Goal: Information Seeking & Learning: Learn about a topic

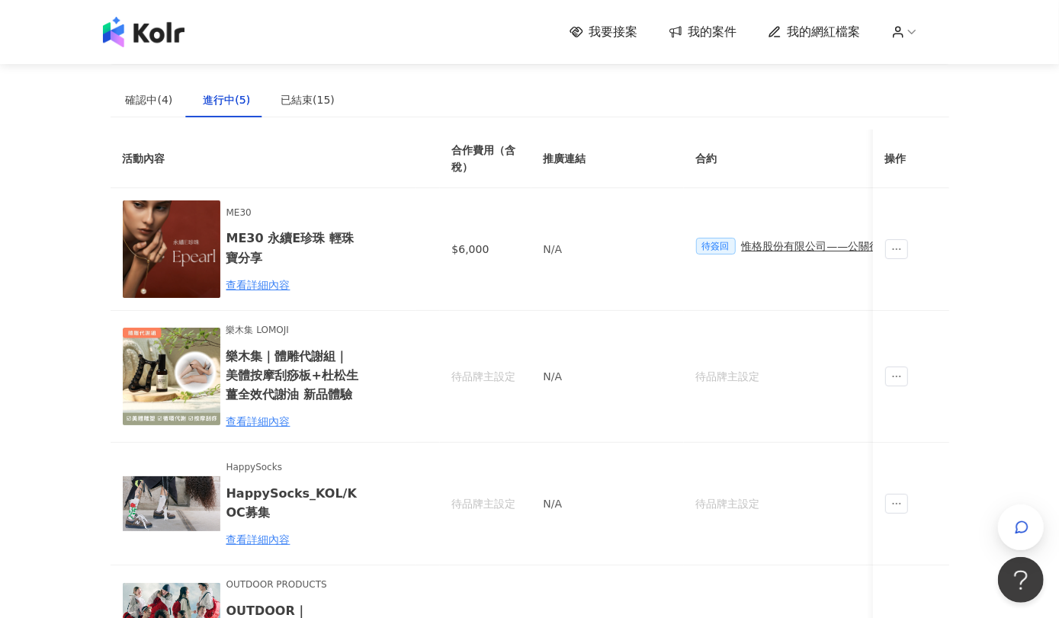
click at [162, 38] on img at bounding box center [144, 32] width 82 height 30
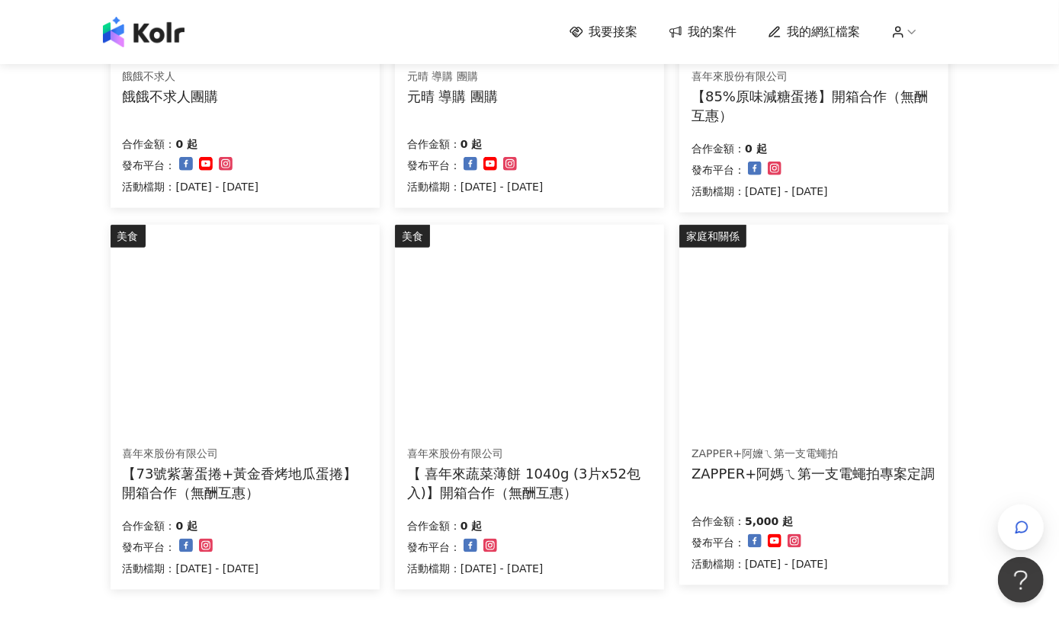
scroll to position [1017, 0]
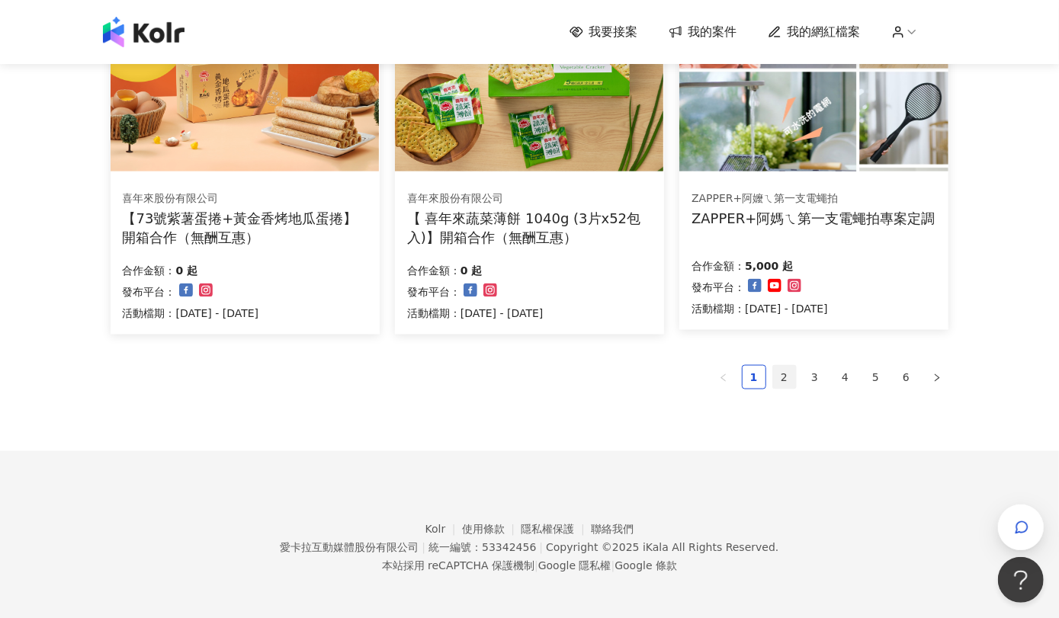
click at [783, 371] on link "2" at bounding box center [784, 377] width 23 height 23
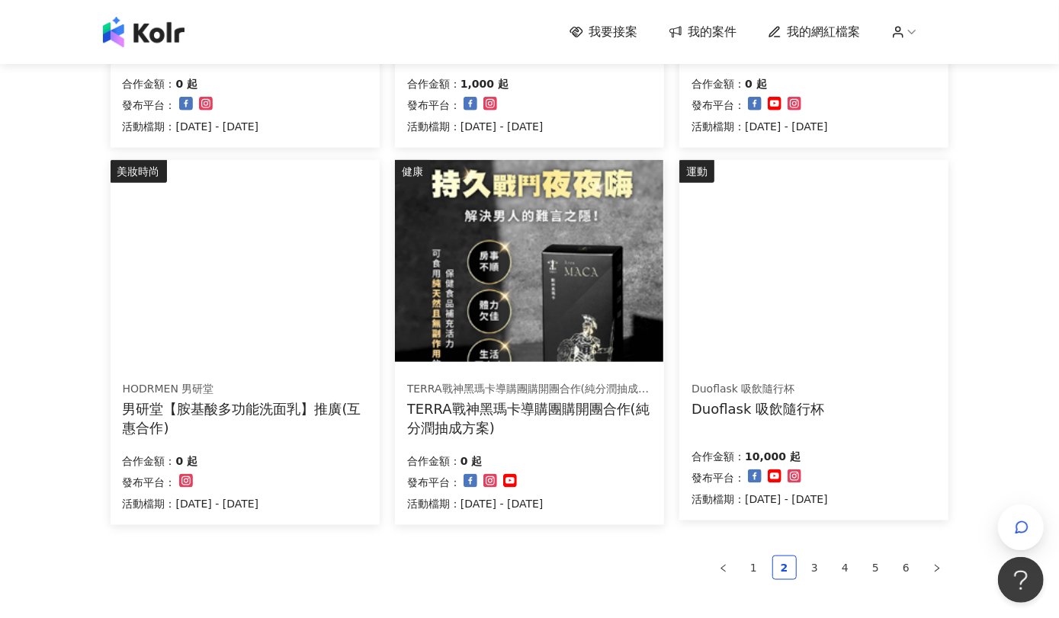
scroll to position [1016, 0]
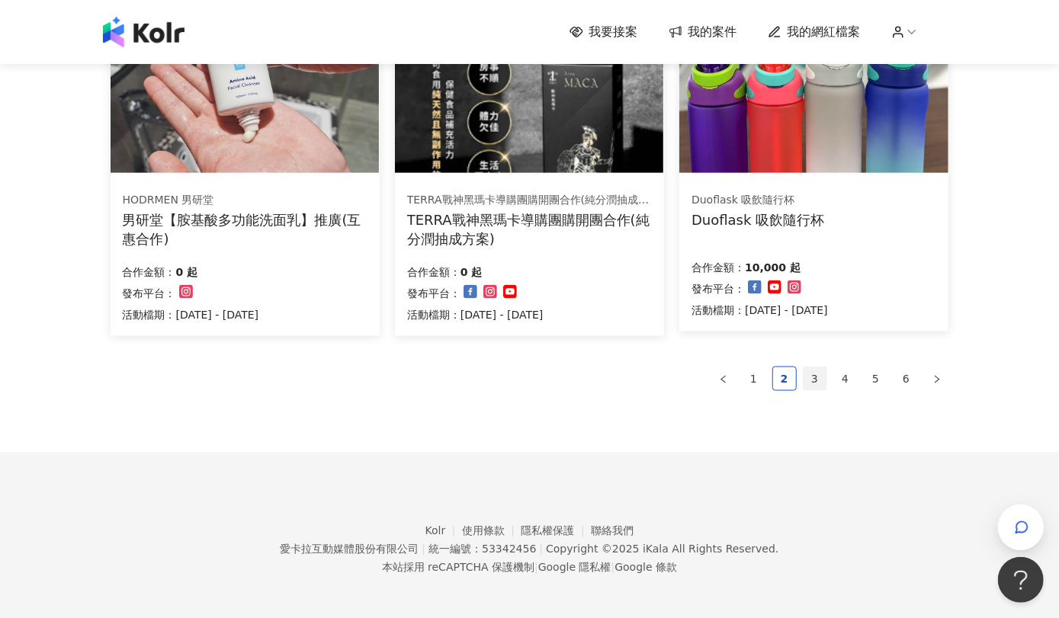
click at [810, 373] on link "3" at bounding box center [814, 378] width 23 height 23
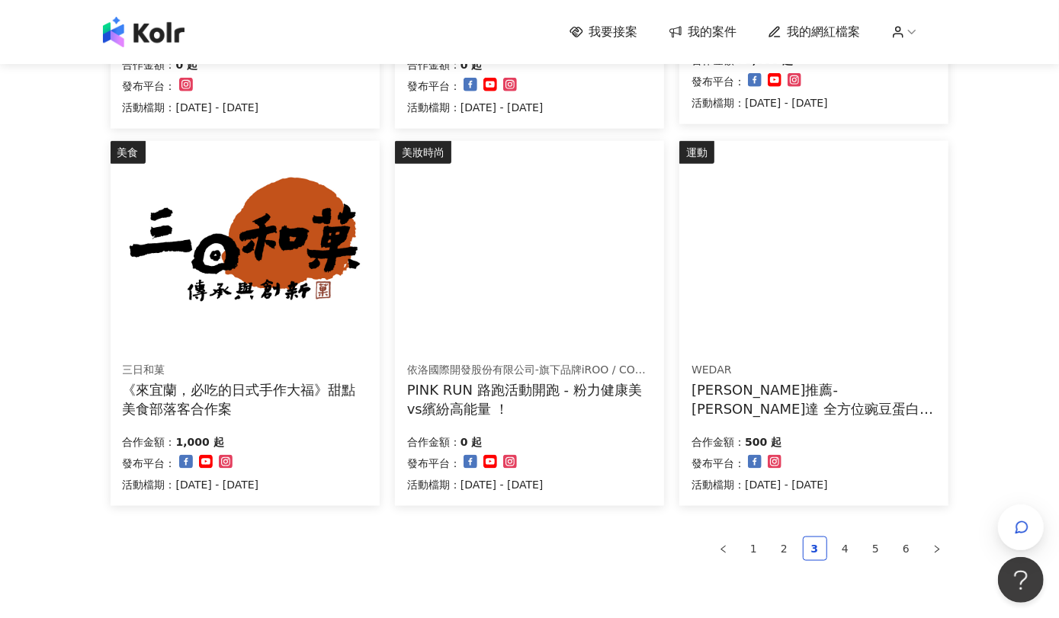
scroll to position [847, 0]
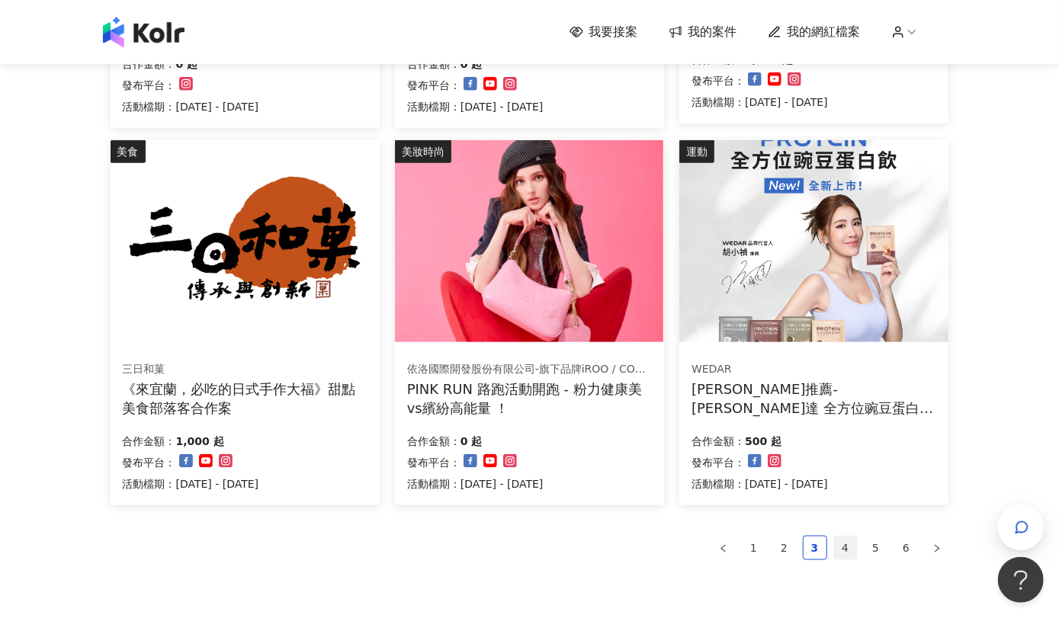
click at [844, 550] on link "4" at bounding box center [845, 548] width 23 height 23
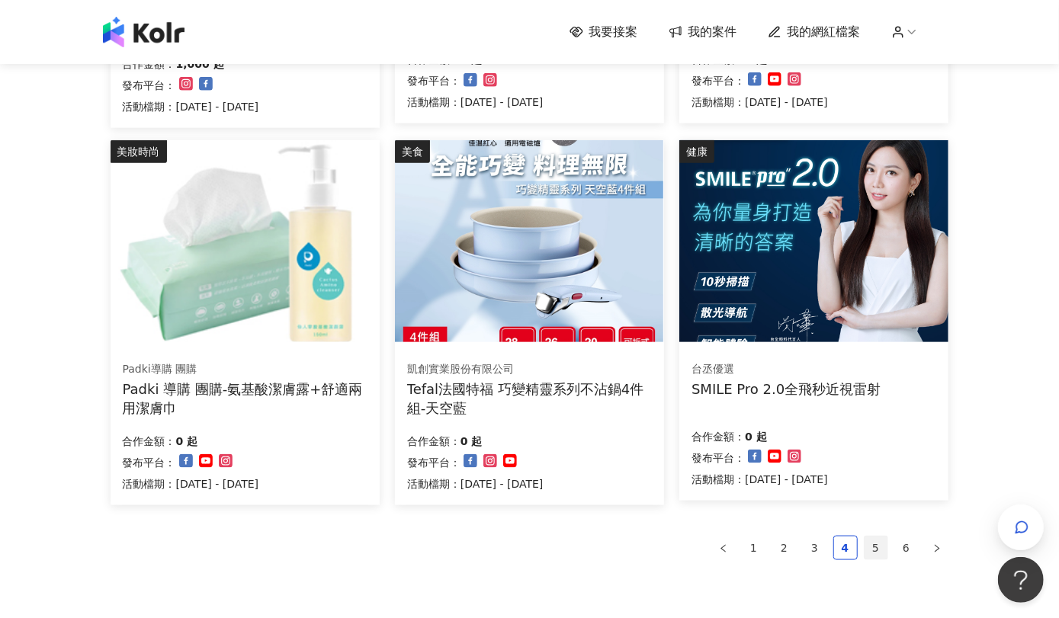
click at [875, 550] on link "5" at bounding box center [875, 548] width 23 height 23
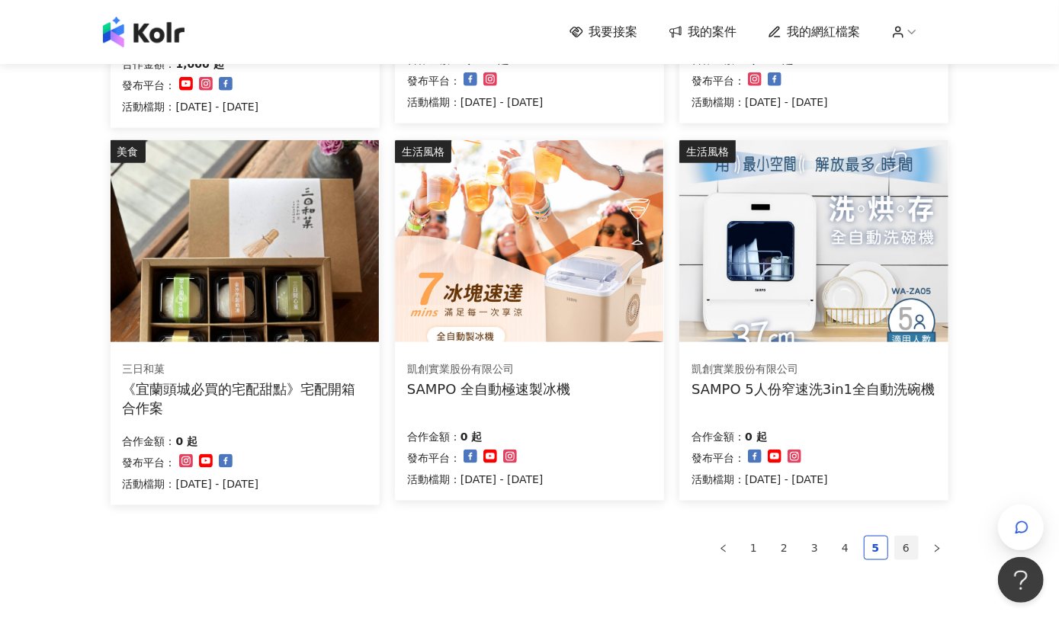
click at [896, 550] on link "6" at bounding box center [906, 548] width 23 height 23
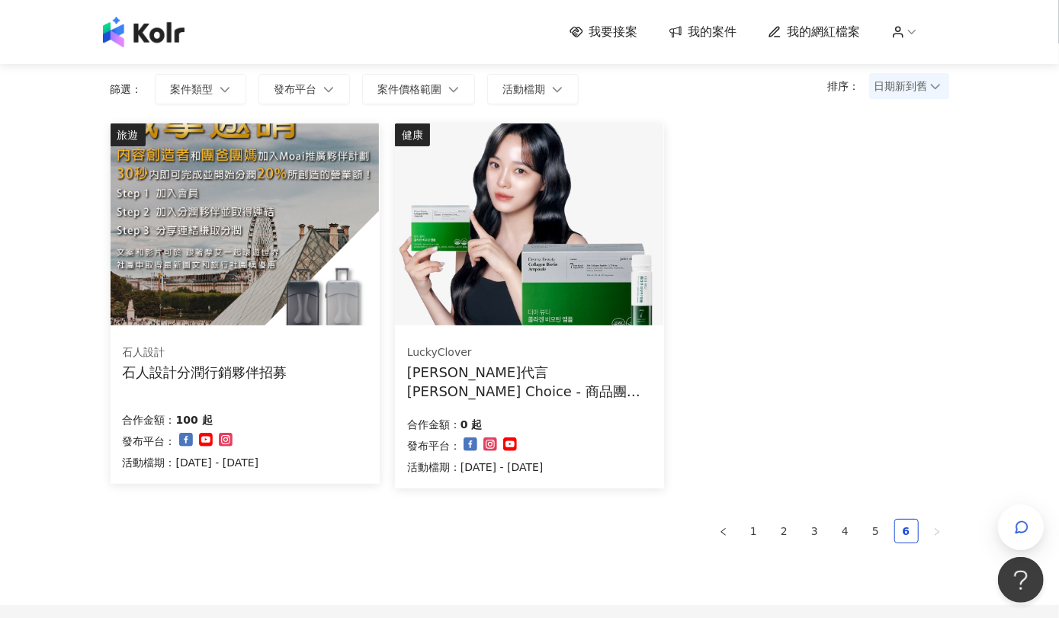
scroll to position [95, 0]
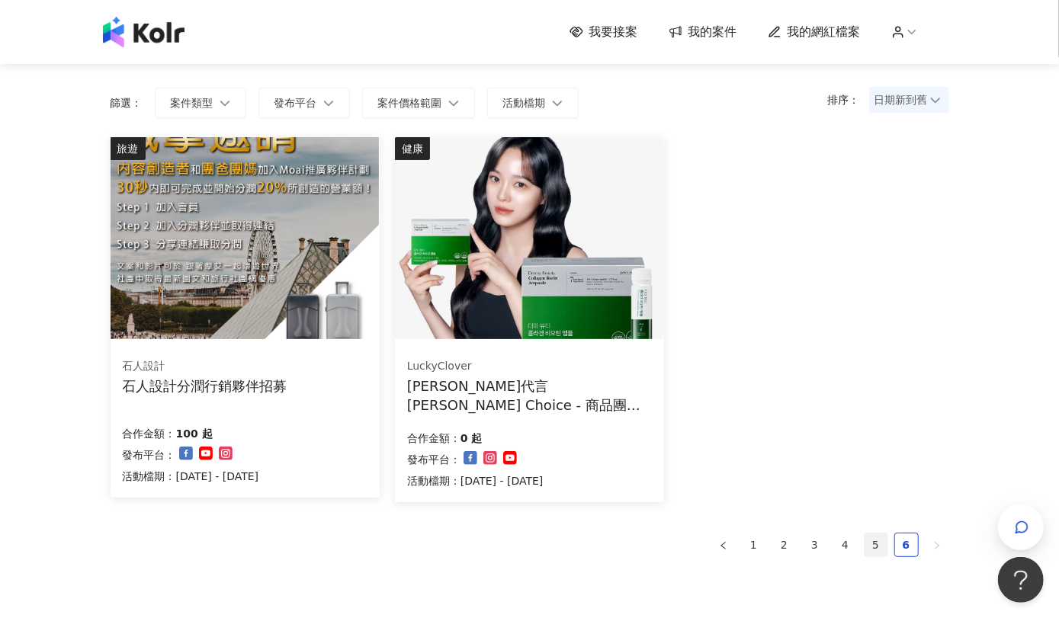
click at [864, 541] on link "5" at bounding box center [875, 544] width 23 height 23
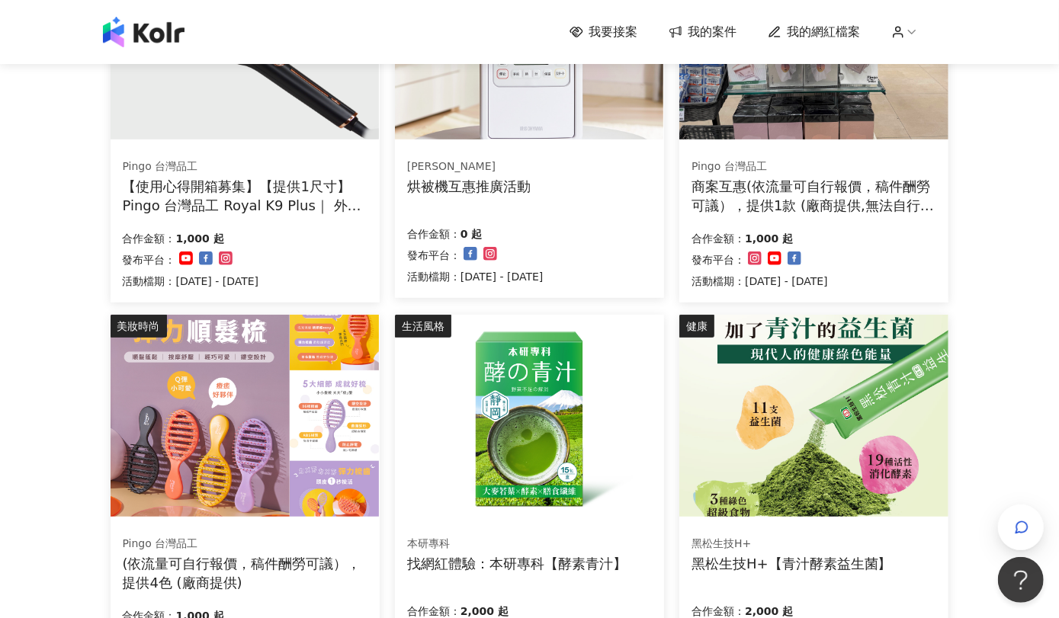
scroll to position [518, 0]
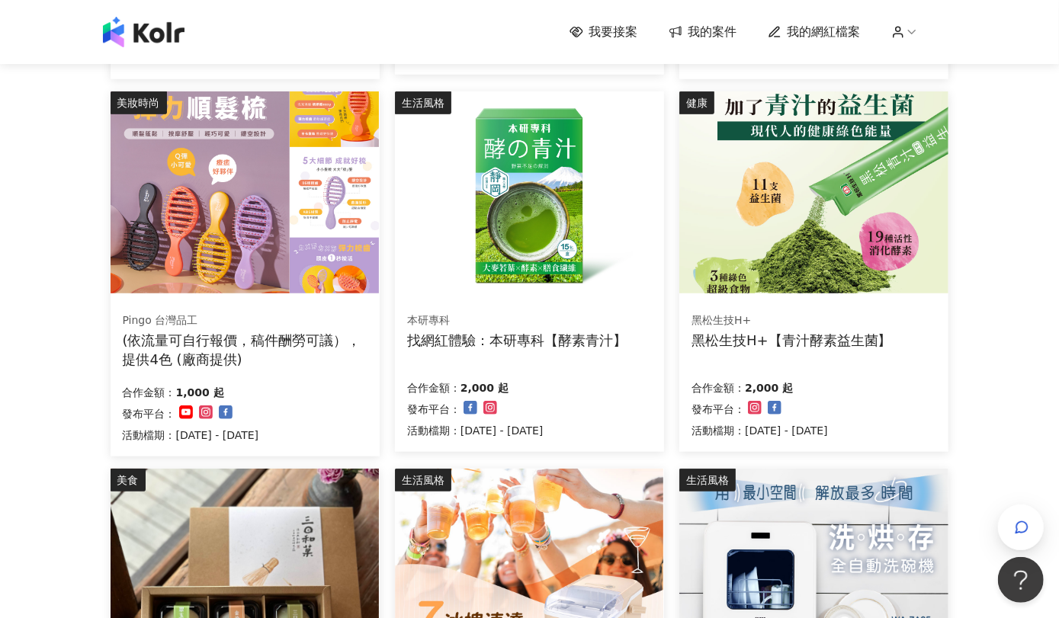
click at [213, 338] on div "(依流量可自行報價，稿件酬勞可議），提供4色 (廠商提供)" at bounding box center [245, 350] width 245 height 38
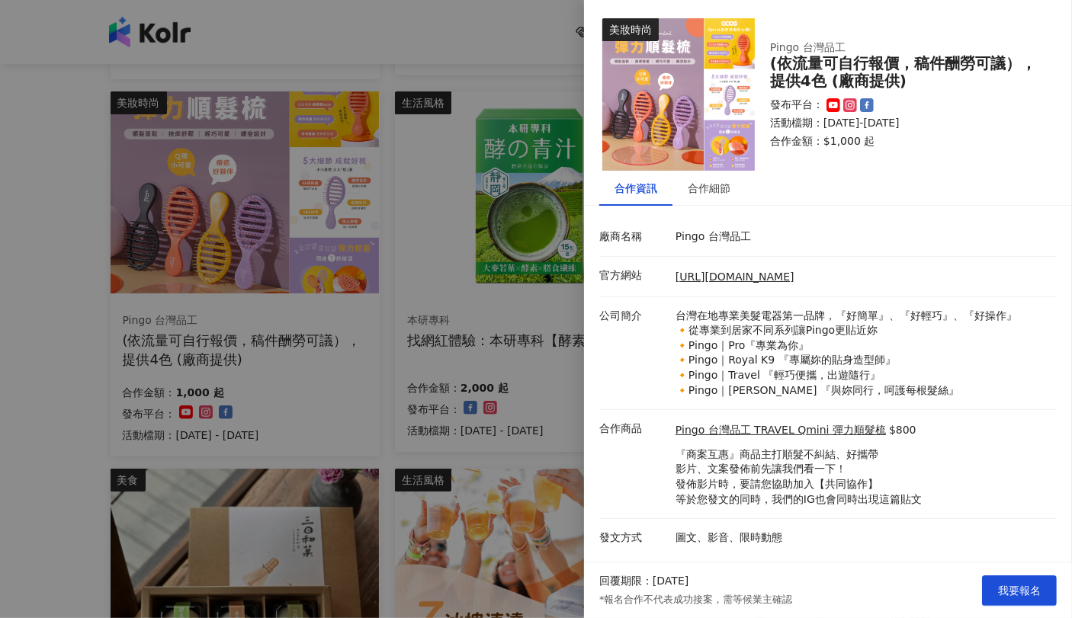
click at [46, 238] on div at bounding box center [536, 309] width 1072 height 618
